Goal: Find specific fact: Find specific page/section

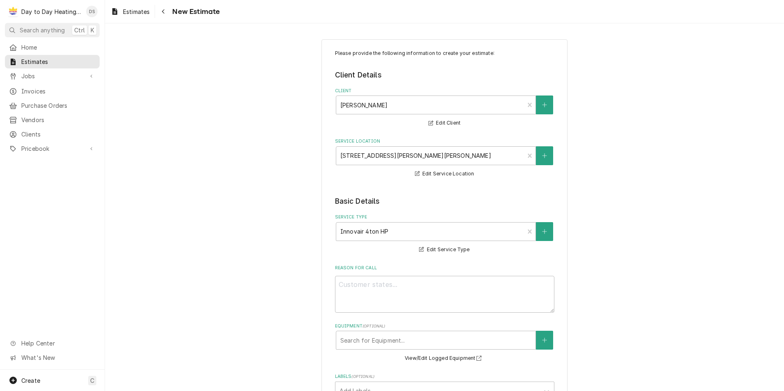
scroll to position [738, 0]
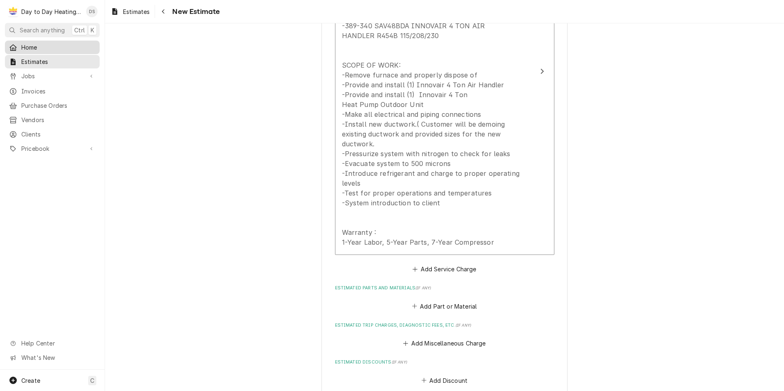
click at [36, 44] on span "Home" at bounding box center [58, 47] width 74 height 9
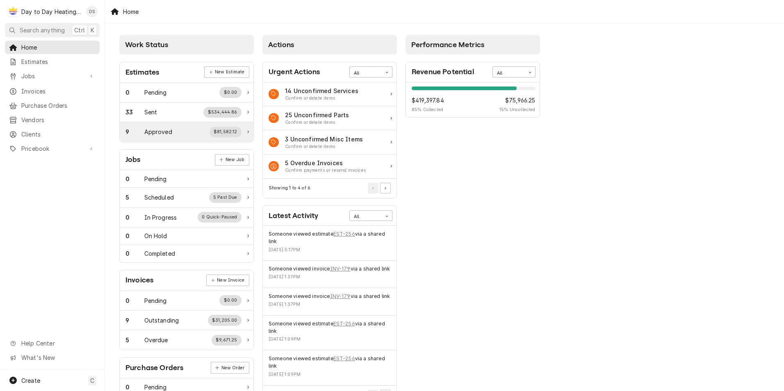
click at [200, 127] on div "9 Approved $81,582.12" at bounding box center [183, 132] width 116 height 11
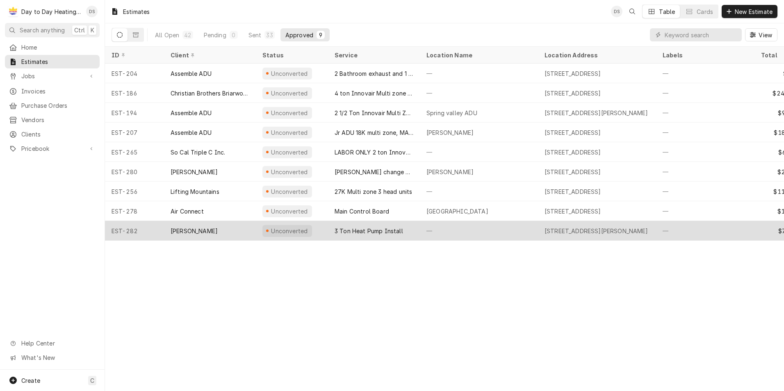
click at [200, 229] on div "[PERSON_NAME]" at bounding box center [210, 231] width 92 height 20
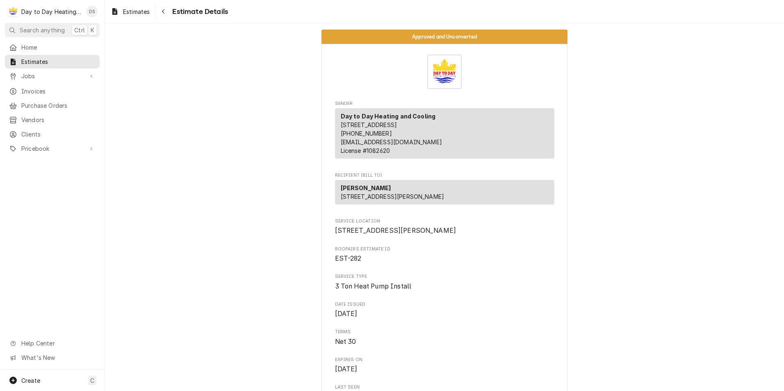
drag, startPoint x: 438, startPoint y: 123, endPoint x: 328, endPoint y: 127, distance: 110.7
drag, startPoint x: 328, startPoint y: 127, endPoint x: 348, endPoint y: 125, distance: 20.2
copy span "8334 Clairemont Mesa Blvd Unit 101"
